Goal: Check status

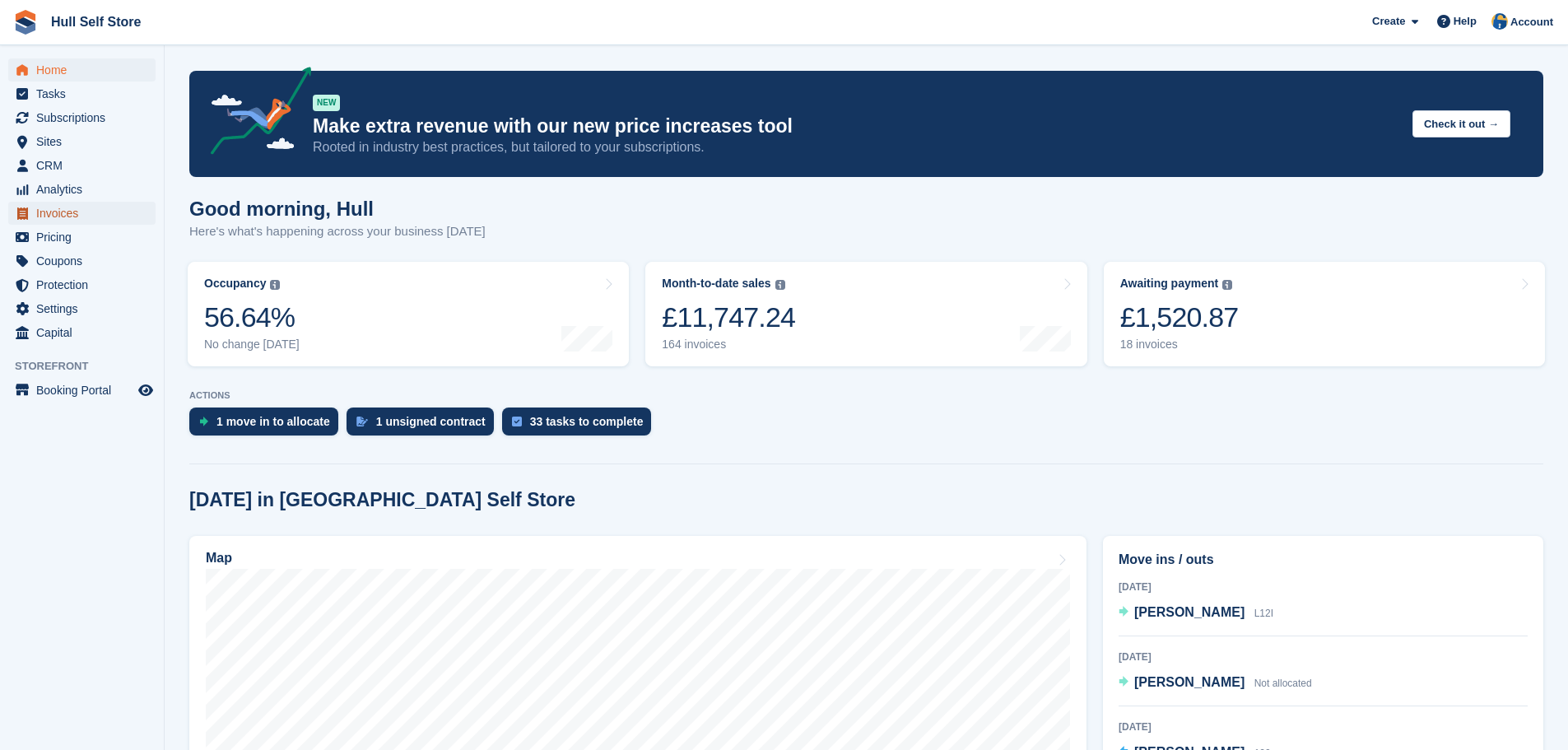
click at [70, 211] on span "Invoices" at bounding box center [85, 213] width 99 height 23
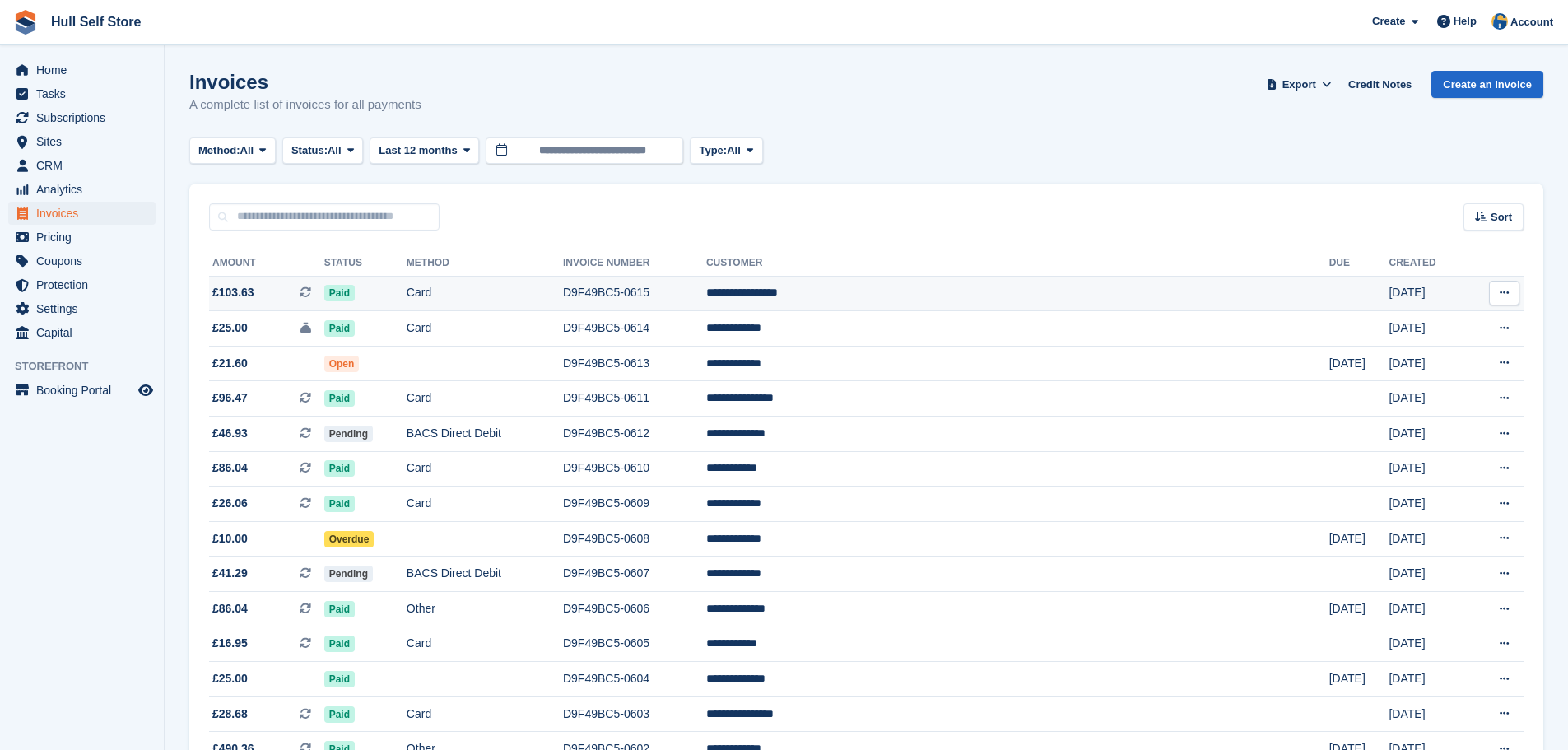
click at [563, 301] on td "Card" at bounding box center [484, 294] width 157 height 35
click at [440, 153] on span "Last 12 months" at bounding box center [417, 151] width 78 height 17
